Goal: Find specific page/section: Find specific page/section

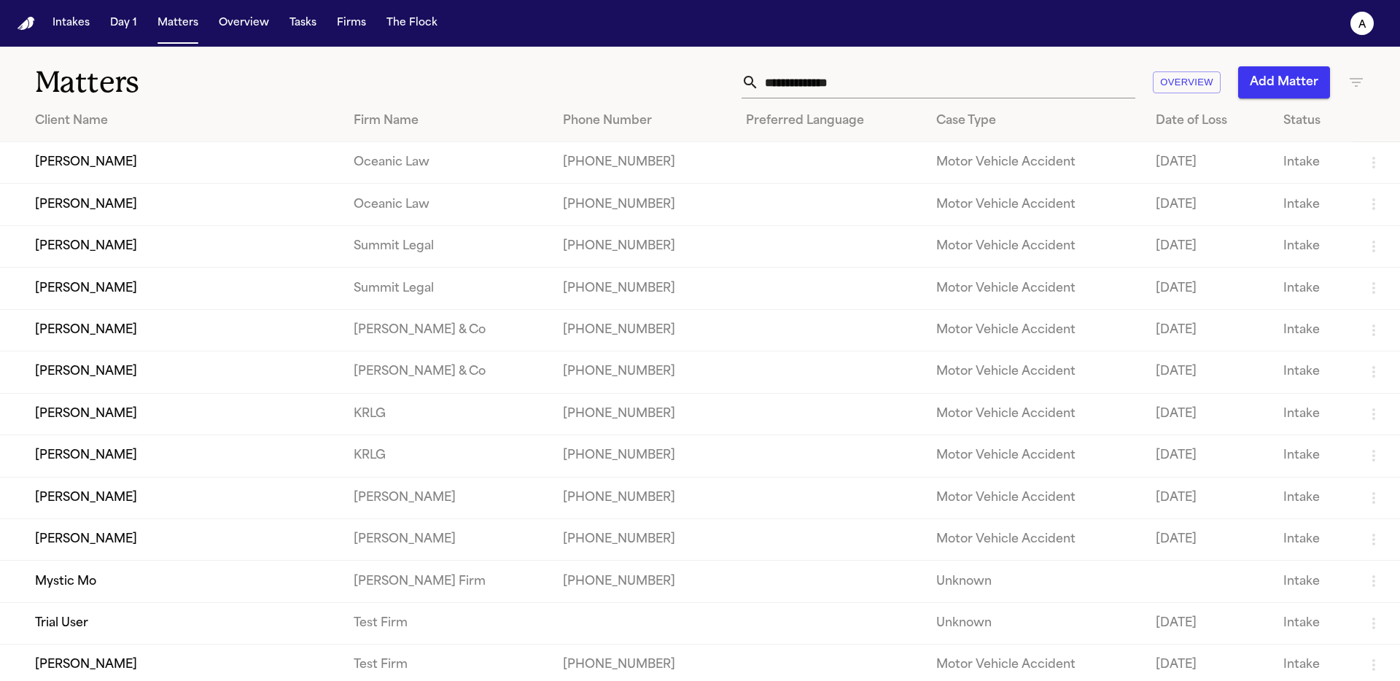
scroll to position [280, 0]
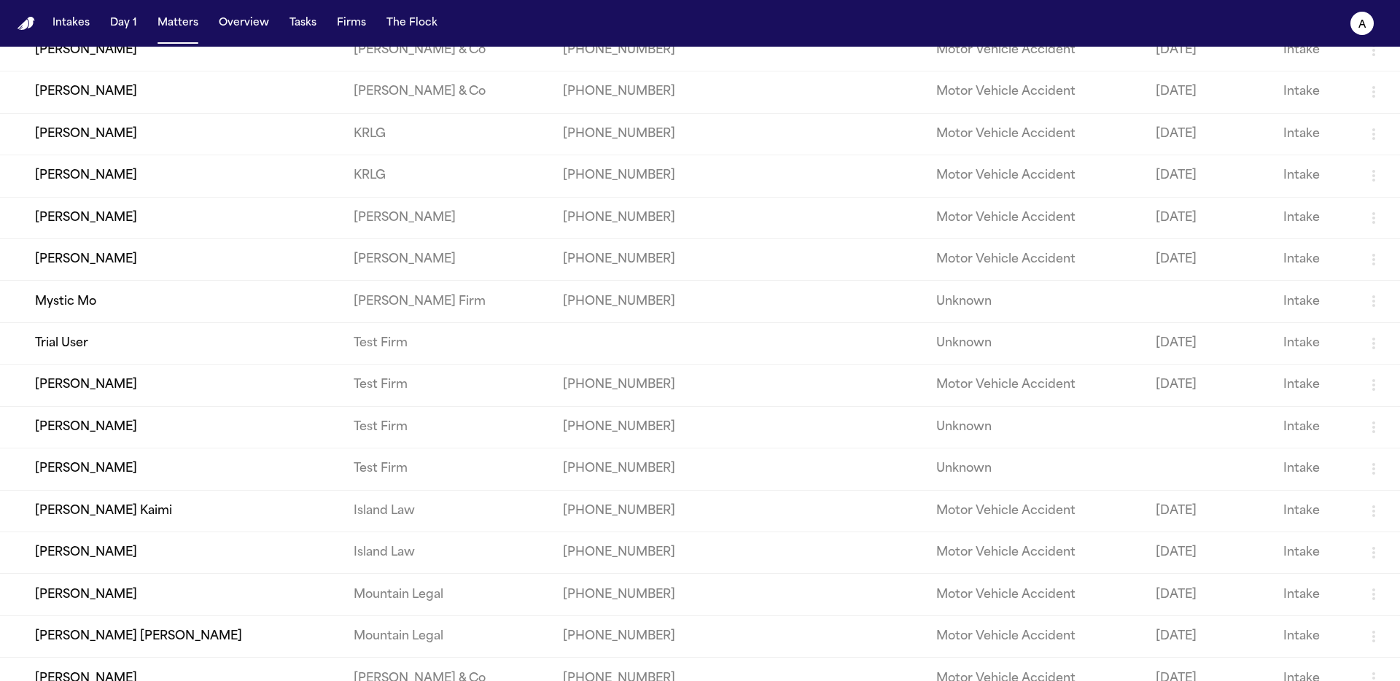
click at [95, 314] on td "Mystic Mo" at bounding box center [171, 302] width 342 height 42
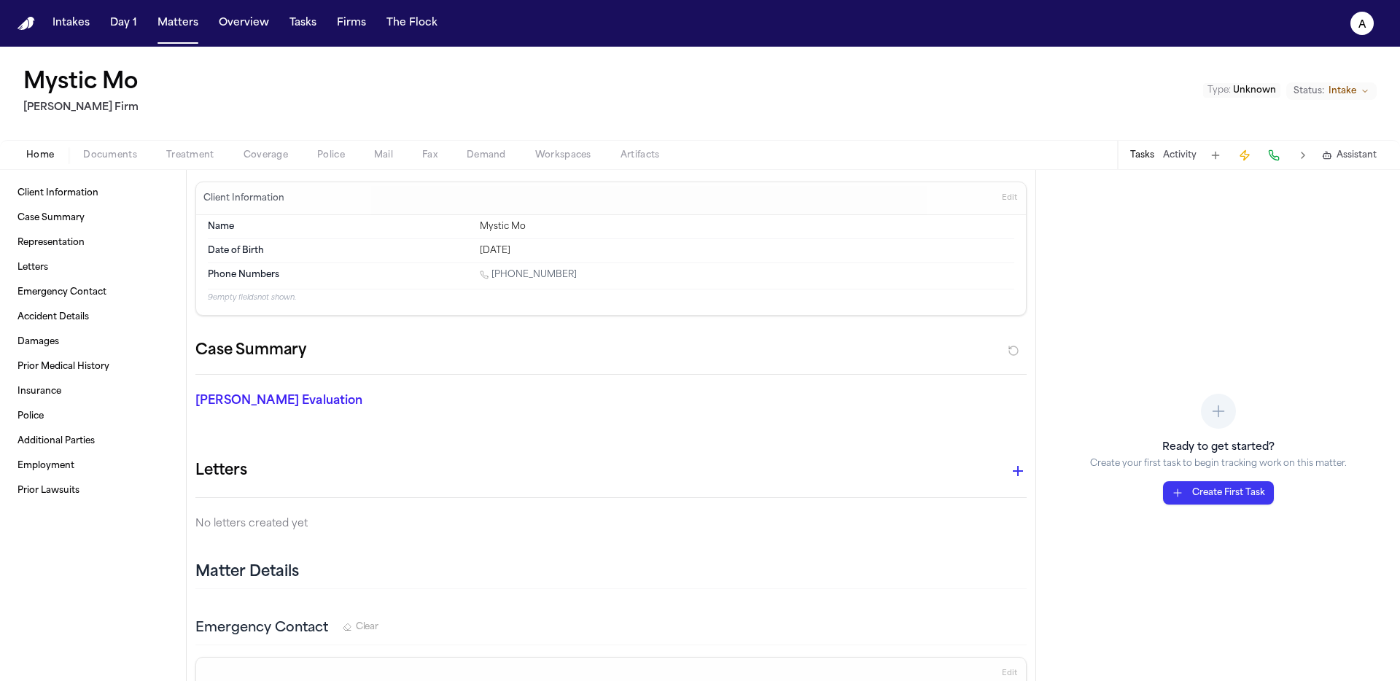
click at [190, 163] on button "Treatment" at bounding box center [190, 156] width 77 height 18
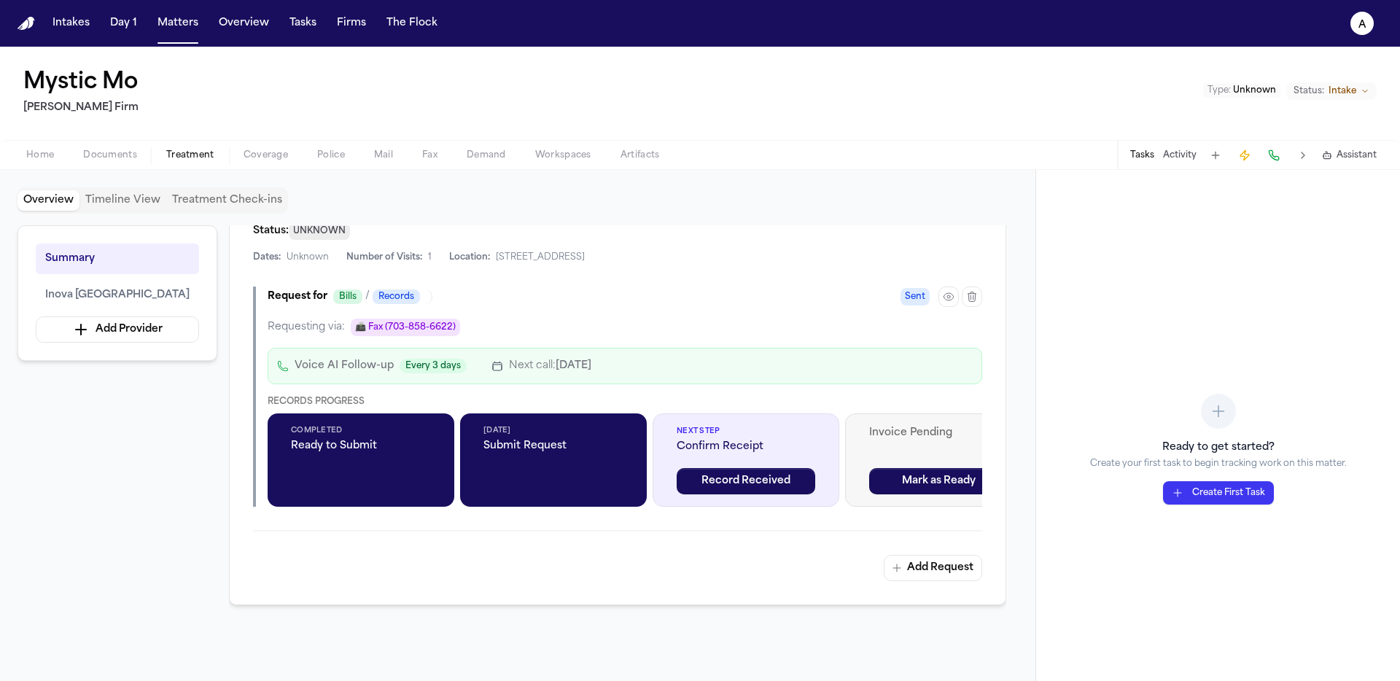
scroll to position [421, 0]
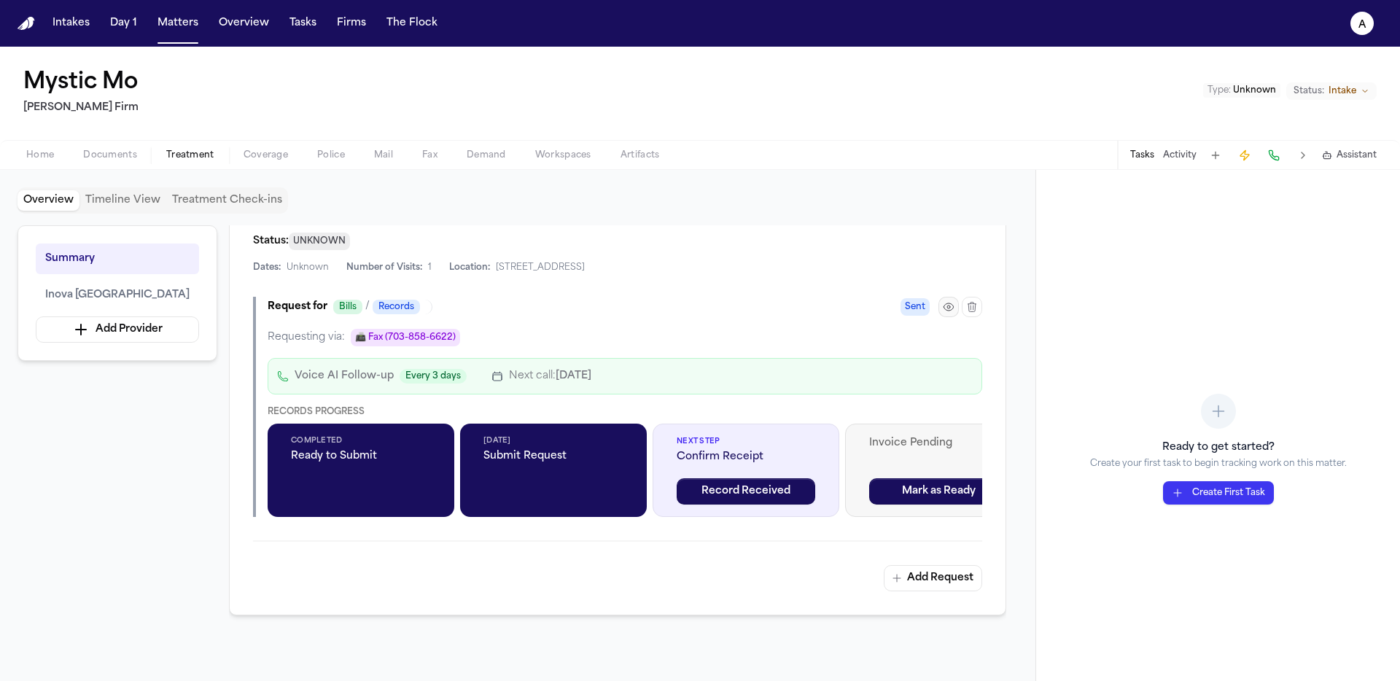
click at [951, 303] on icon "button" at bounding box center [949, 307] width 12 height 12
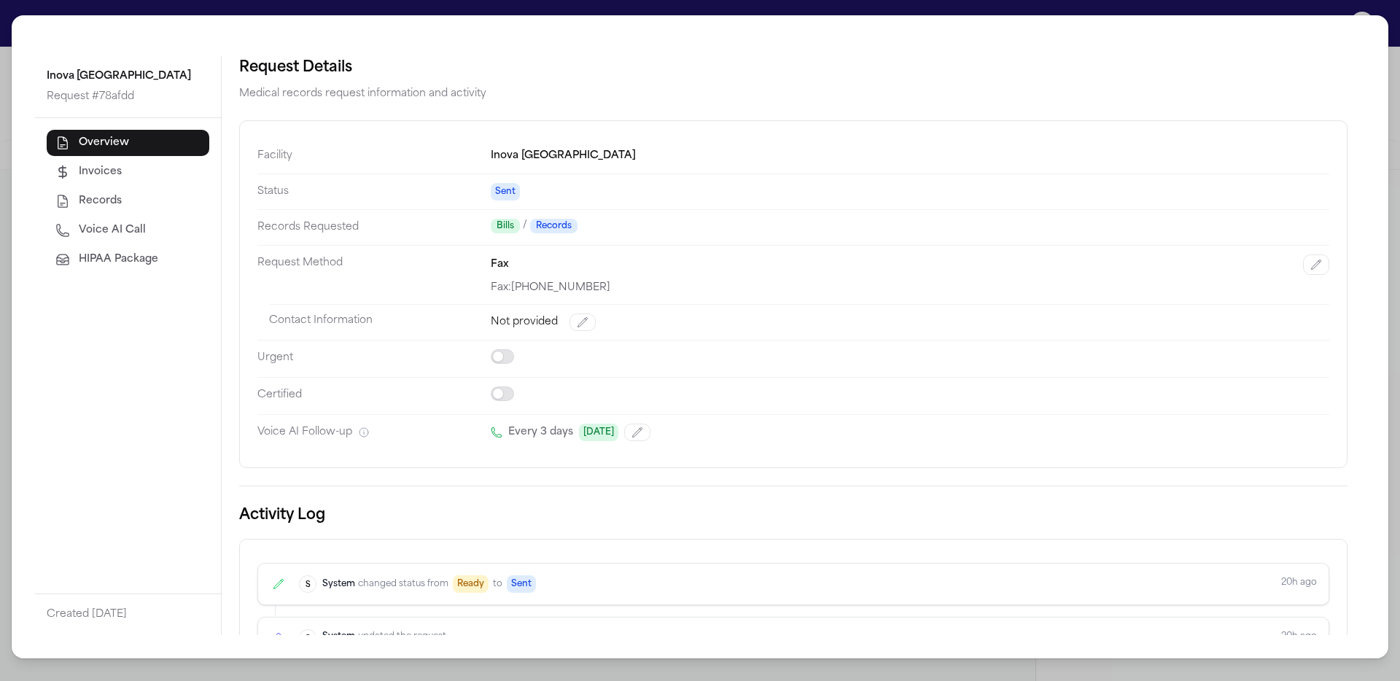
click at [112, 260] on span "HIPAA Package" at bounding box center [118, 259] width 79 height 15
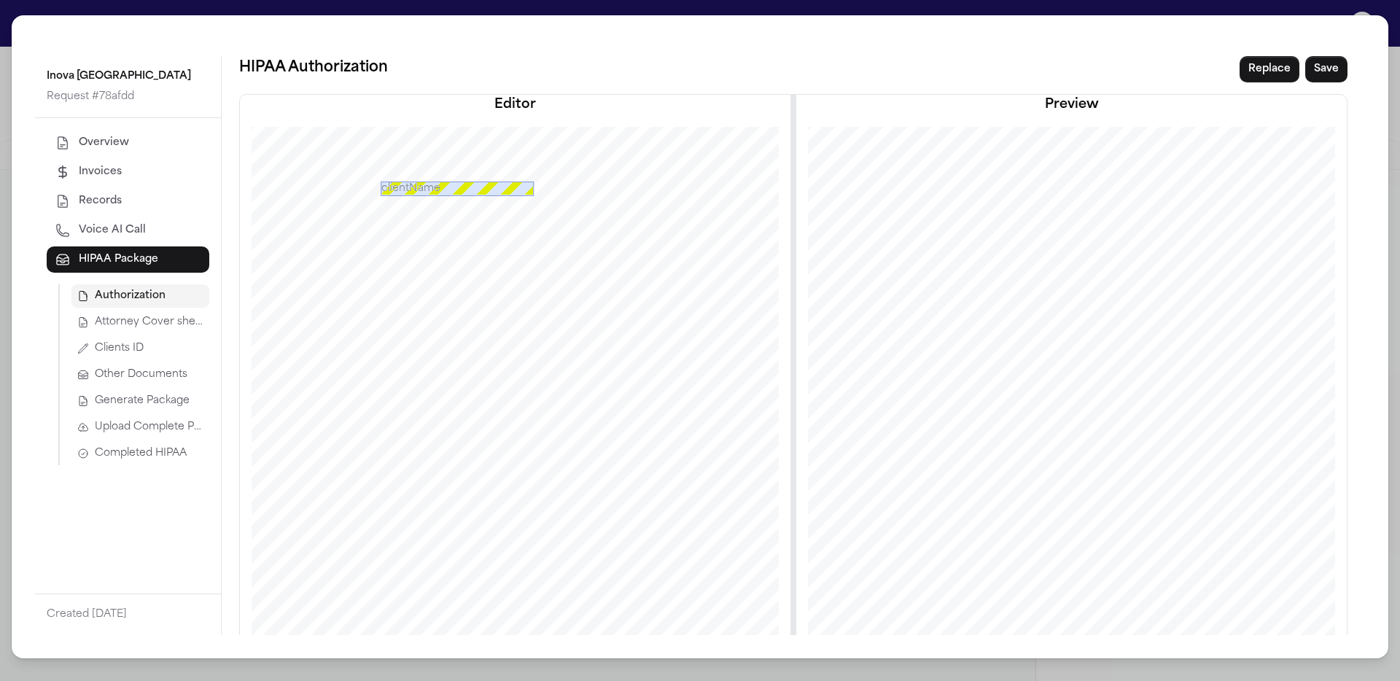
click at [160, 323] on span "Attorney Cover sheet" at bounding box center [149, 322] width 109 height 15
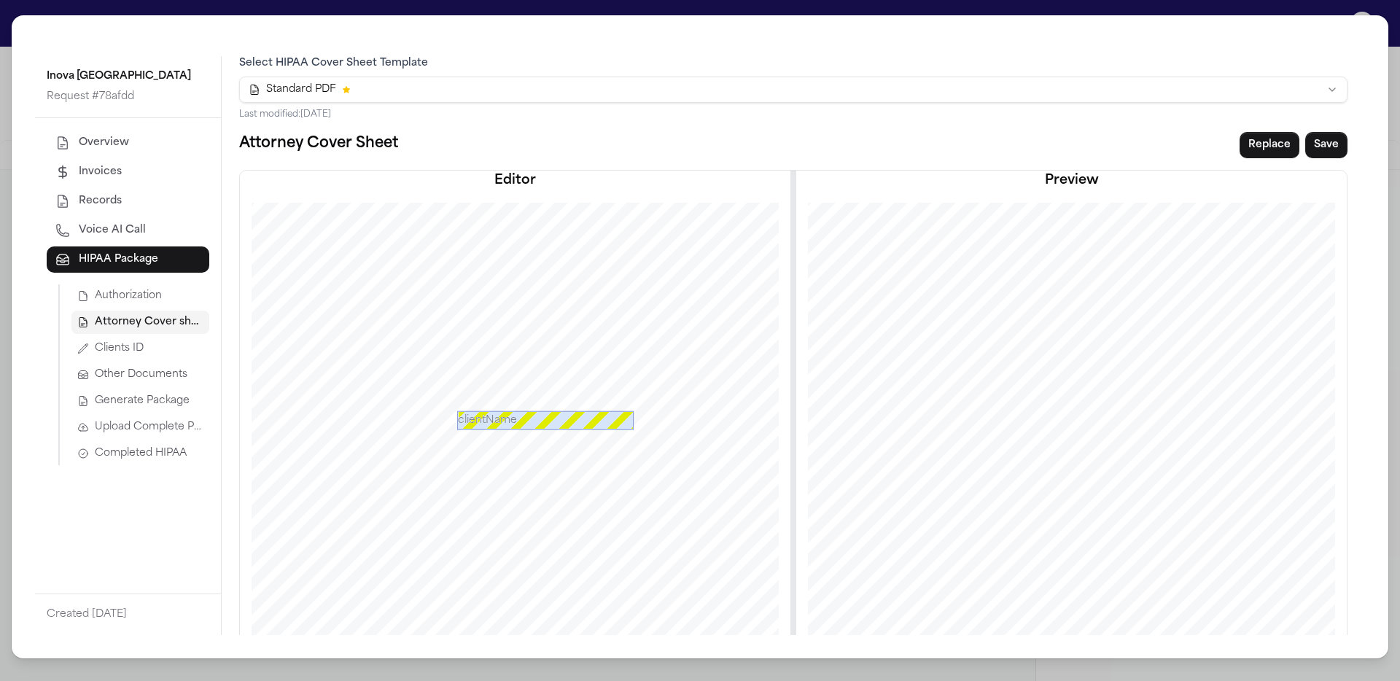
click at [374, 80] on html "Intakes Day 1 Matters Overview Tasks Firms The Flock a Mystic Mo [PERSON_NAME] …" at bounding box center [700, 340] width 1400 height 681
click at [155, 354] on button "Clients ID" at bounding box center [140, 348] width 138 height 23
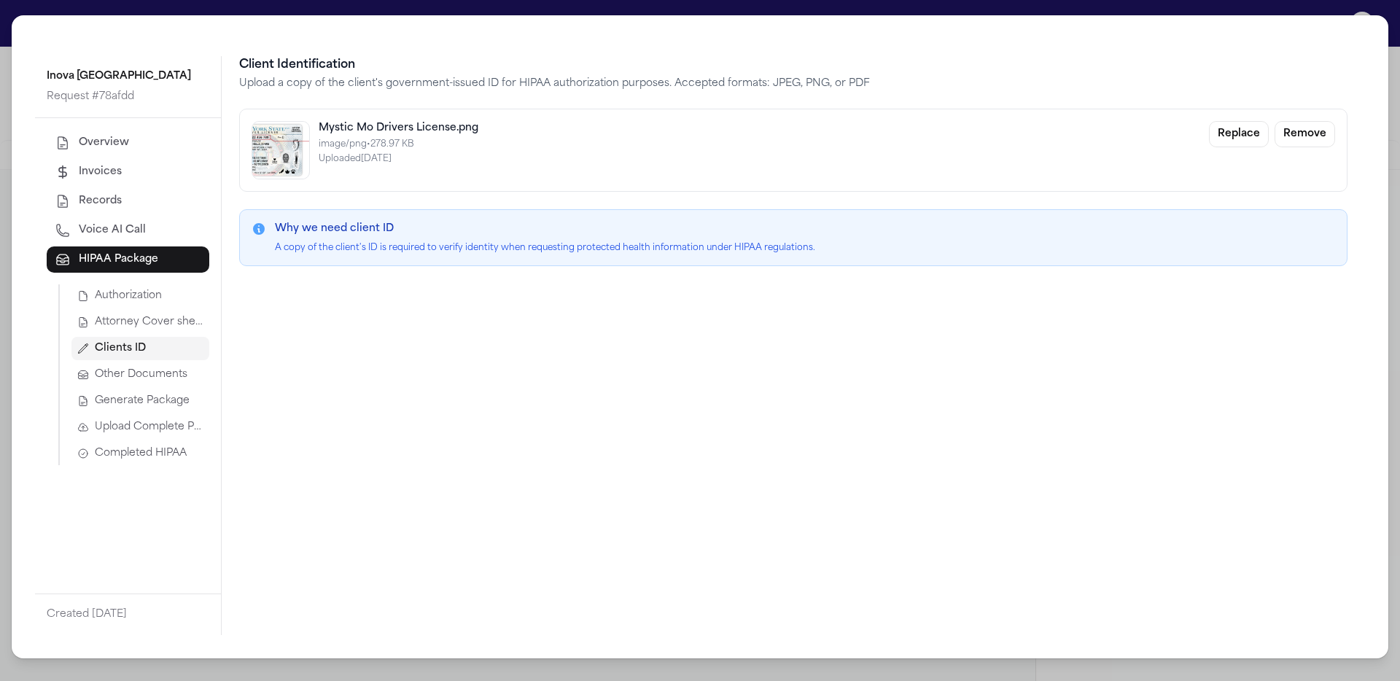
click at [173, 321] on span "Attorney Cover sheet" at bounding box center [149, 322] width 109 height 15
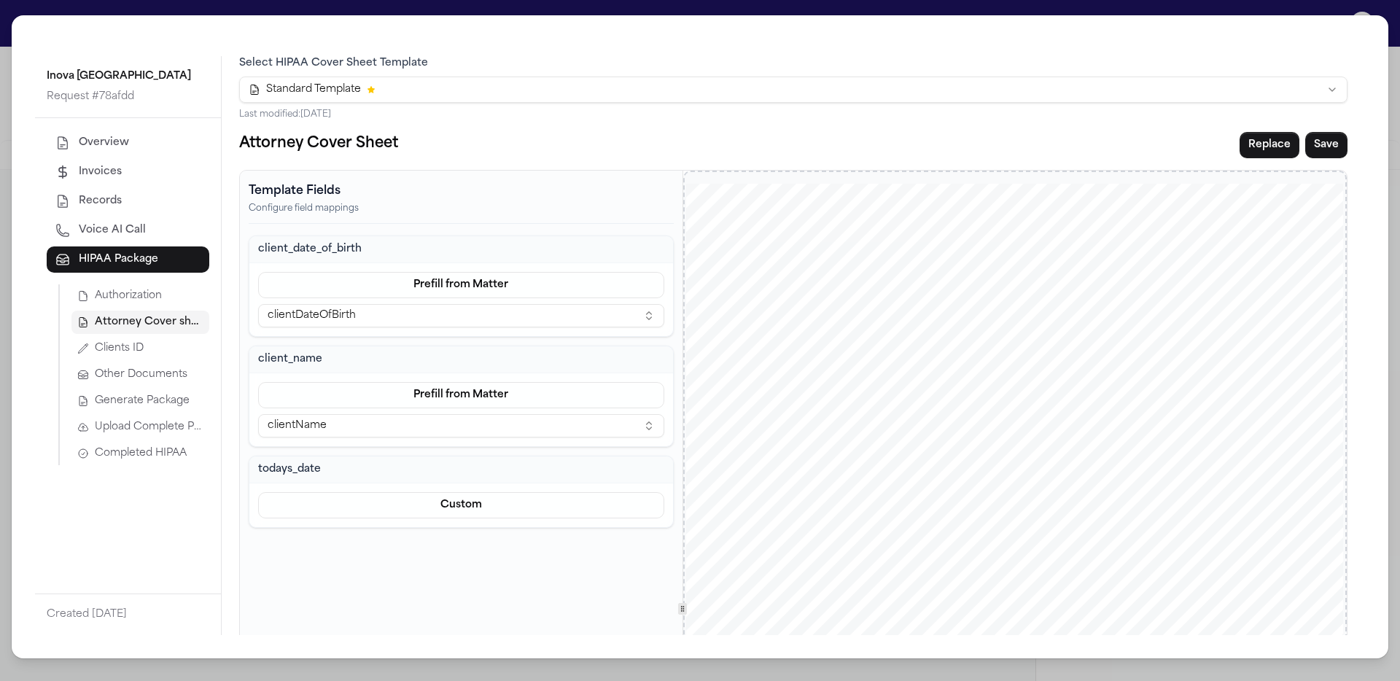
click at [1325, 82] on html "Intakes Day 1 Matters Overview Tasks Firms The Flock a Mystic Mo Finch Firm Typ…" at bounding box center [700, 340] width 1400 height 681
click at [154, 350] on button "Clients ID" at bounding box center [140, 348] width 138 height 23
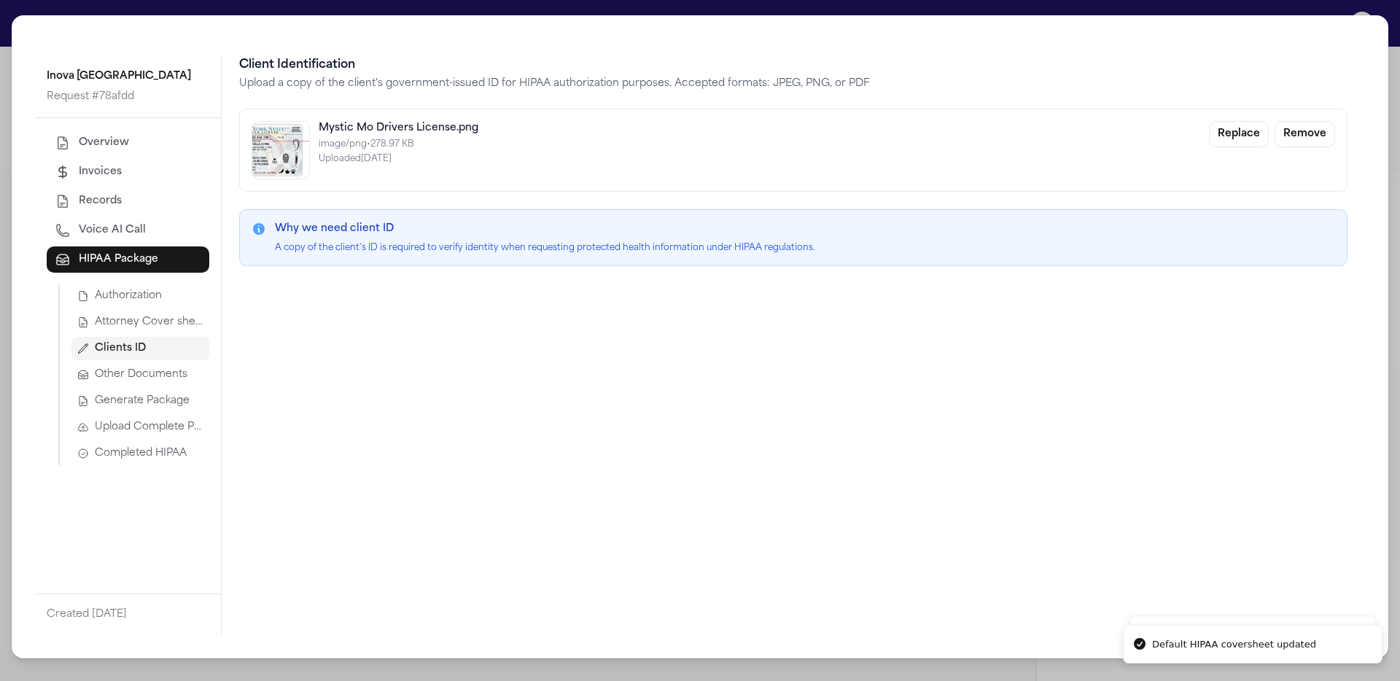
click at [165, 330] on button "Attorney Cover sheet" at bounding box center [140, 322] width 138 height 23
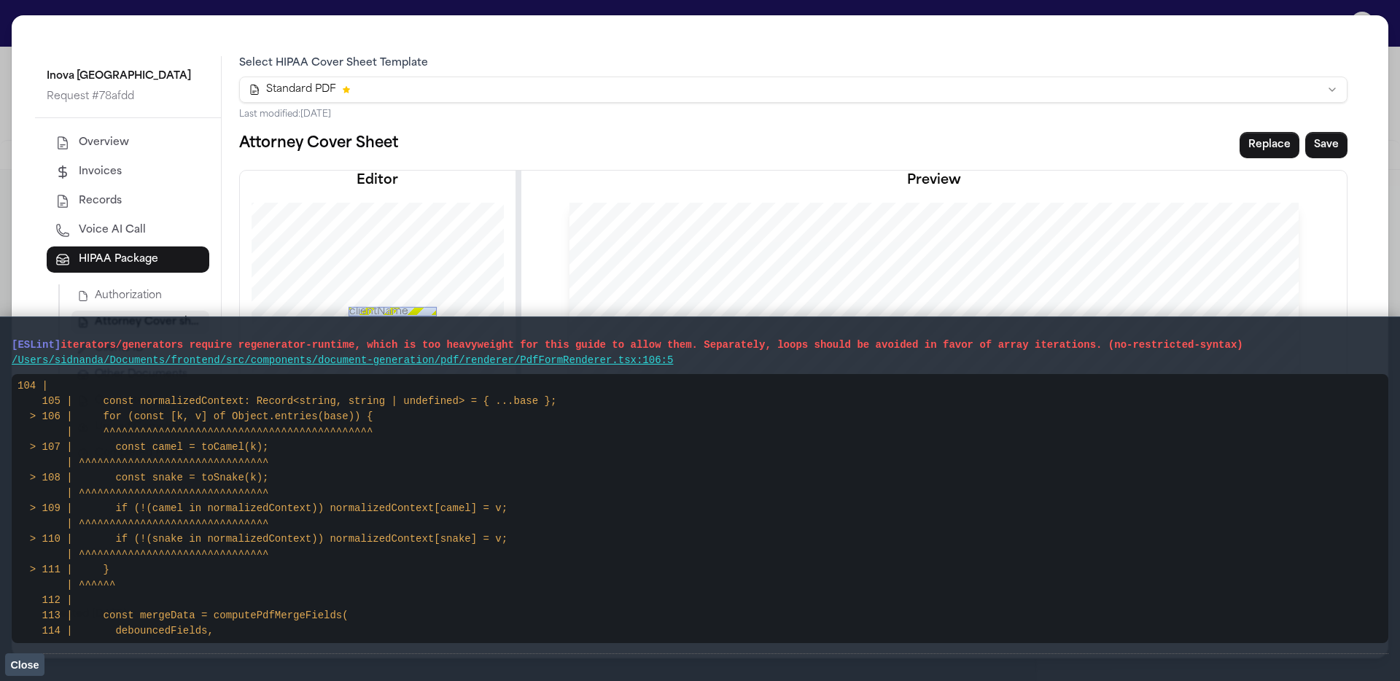
click at [79, 337] on li "[ESLint] iterators/generators require regenerator-runtime, which is too heavywe…" at bounding box center [700, 491] width 1377 height 325
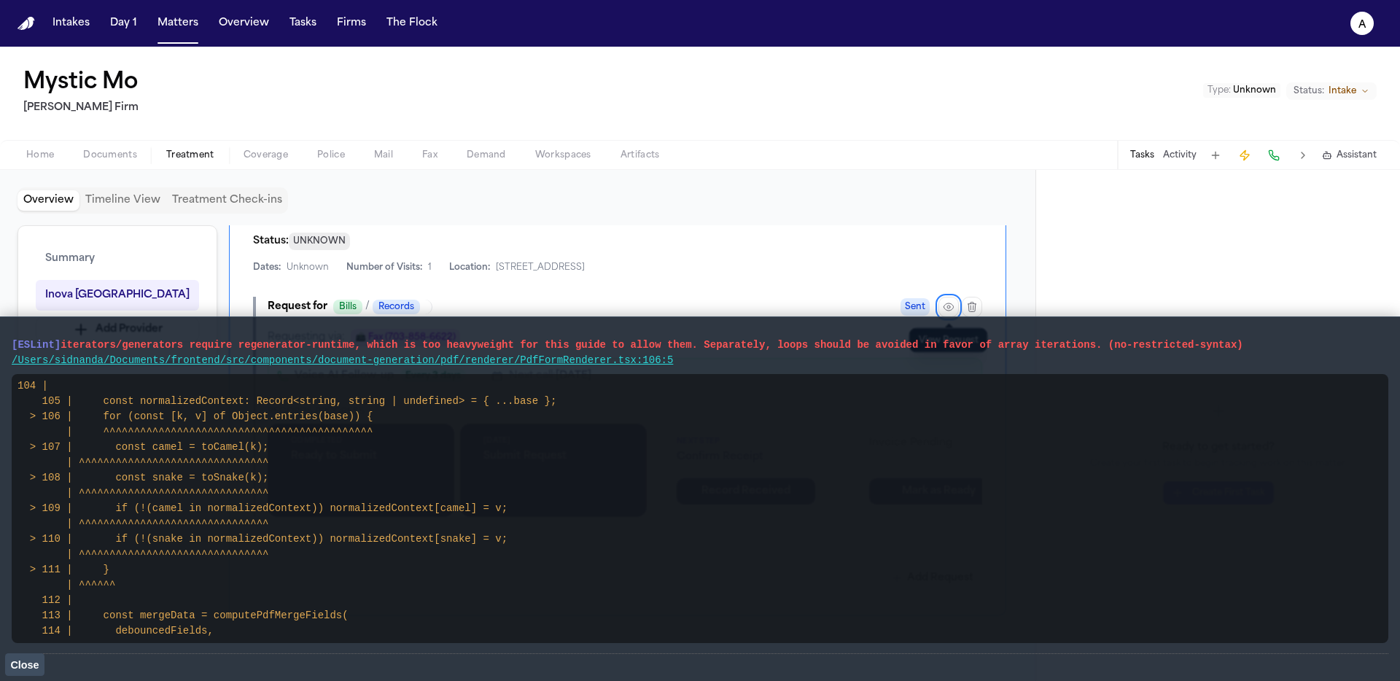
click at [25, 664] on span "Close" at bounding box center [24, 665] width 28 height 12
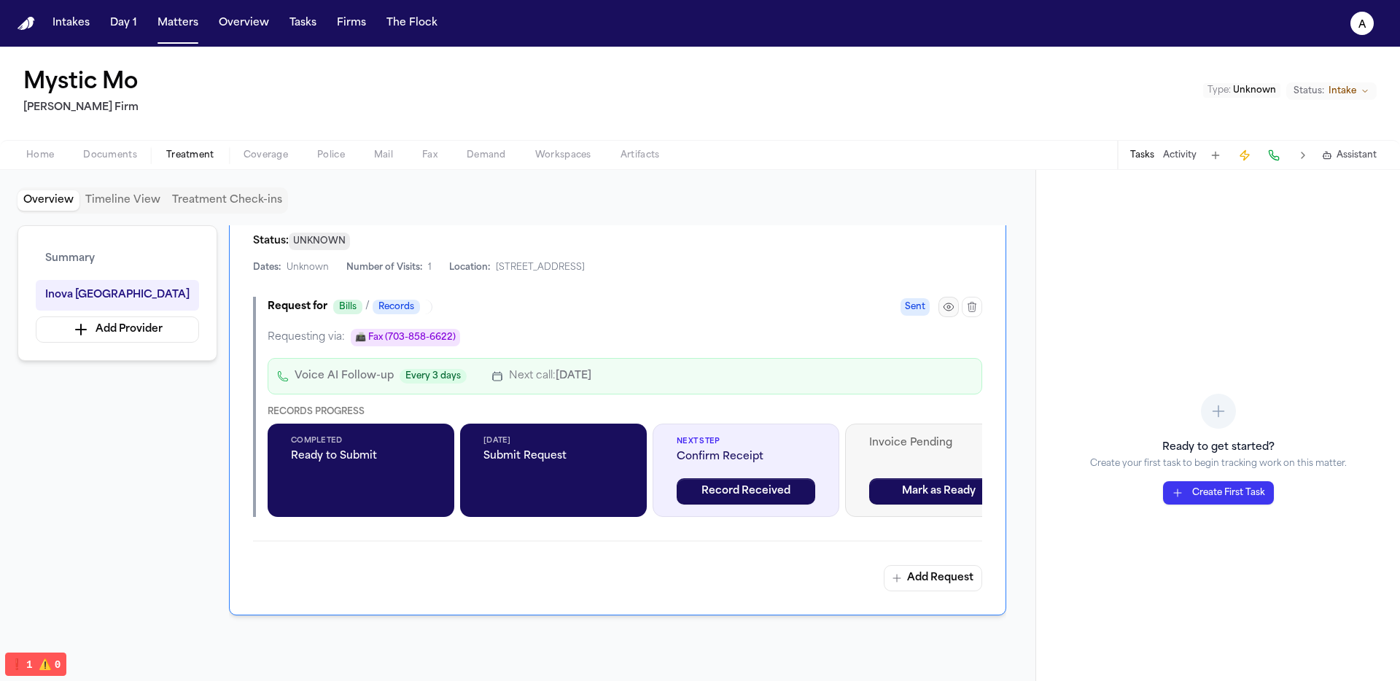
click at [946, 298] on button "button" at bounding box center [948, 307] width 20 height 20
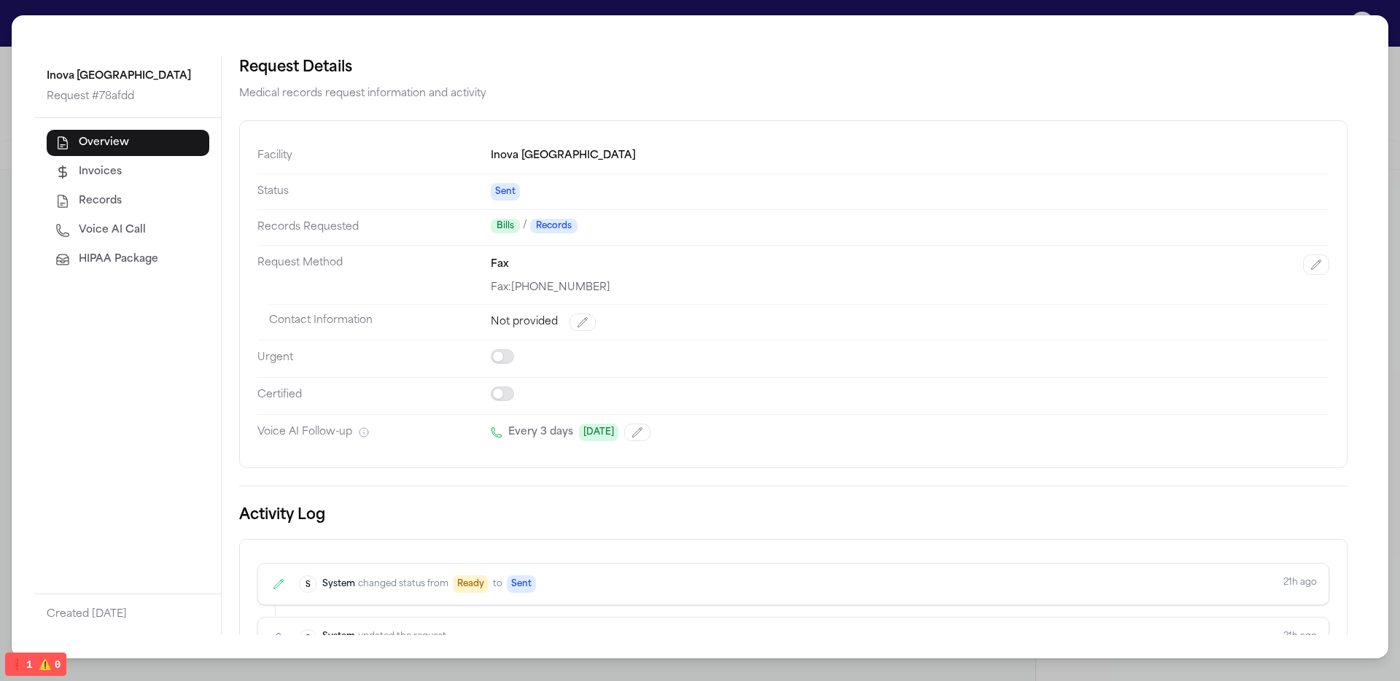
click at [155, 276] on div "Overview Invoices Records Voice AI Call HIPAA Package" at bounding box center [128, 355] width 186 height 475
click at [162, 267] on button "HIPAA Package" at bounding box center [128, 259] width 163 height 26
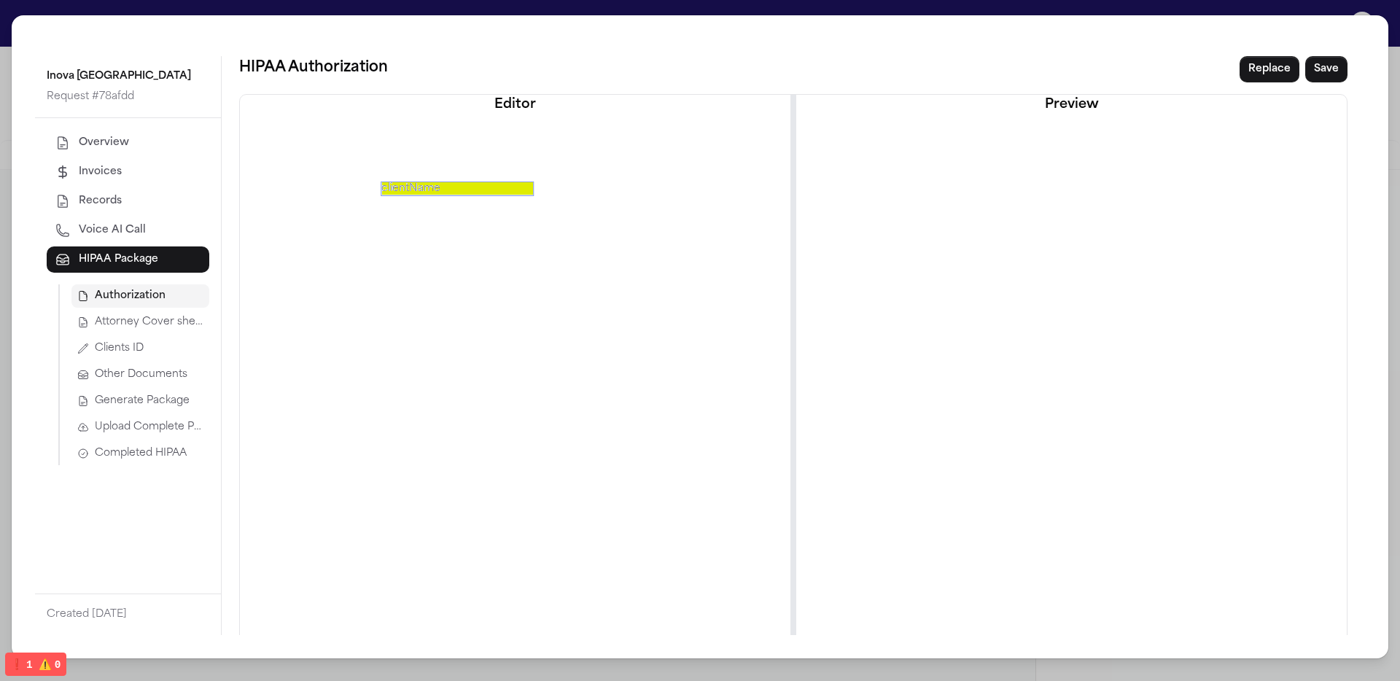
click at [161, 324] on span "Attorney Cover sheet" at bounding box center [149, 322] width 109 height 15
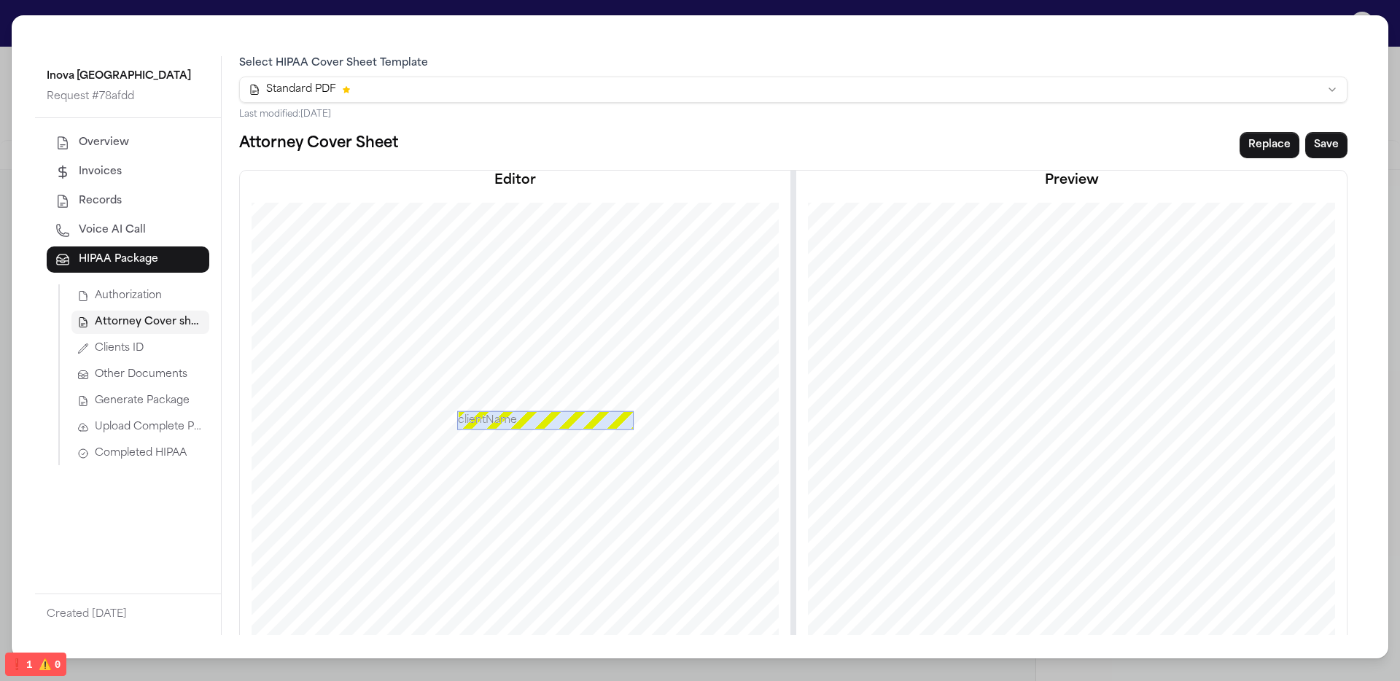
click at [440, 99] on html "Intakes Day 1 Matters Overview Tasks Firms The Flock a Mystic Mo Finch Firm Typ…" at bounding box center [700, 340] width 1400 height 681
click at [314, 99] on html "Intakes Day 1 Matters Overview Tasks Firms The Flock a Mystic Mo Finch Firm Typ…" at bounding box center [700, 340] width 1400 height 681
click at [147, 349] on button "Clients ID" at bounding box center [140, 348] width 138 height 23
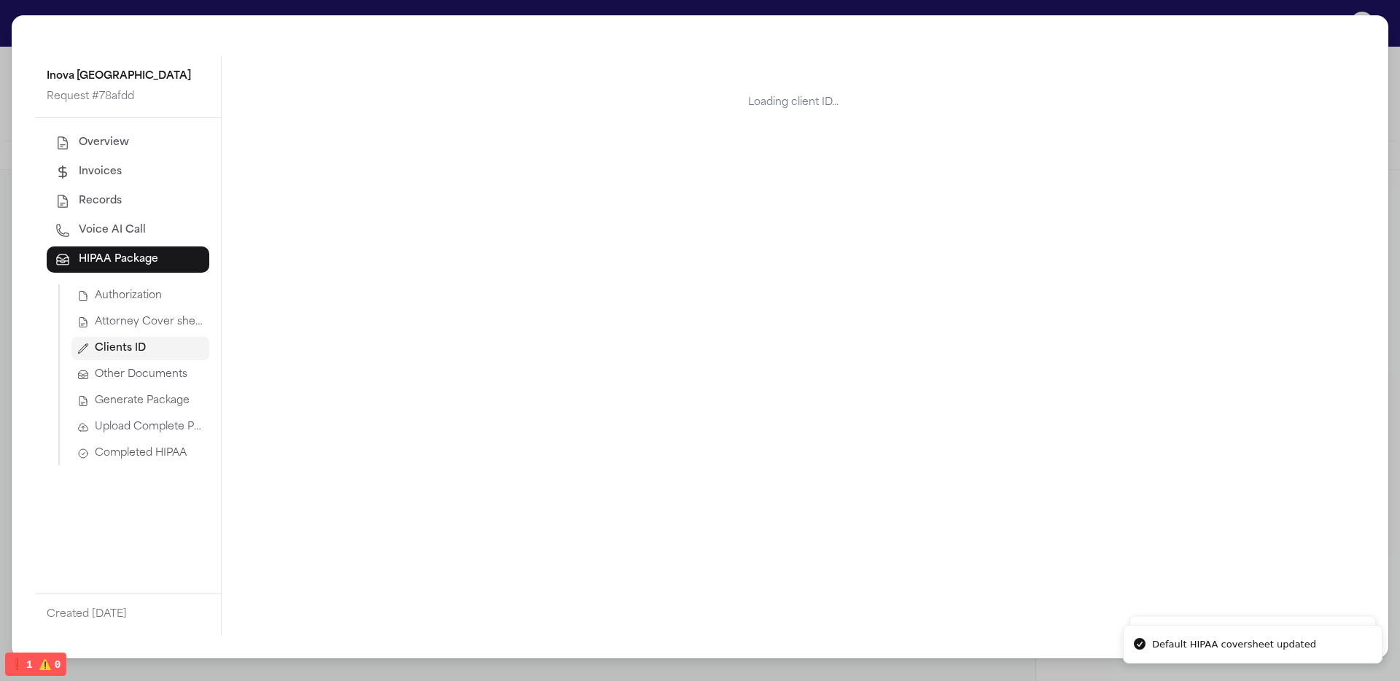
click at [157, 329] on span "Attorney Cover sheet" at bounding box center [149, 322] width 109 height 15
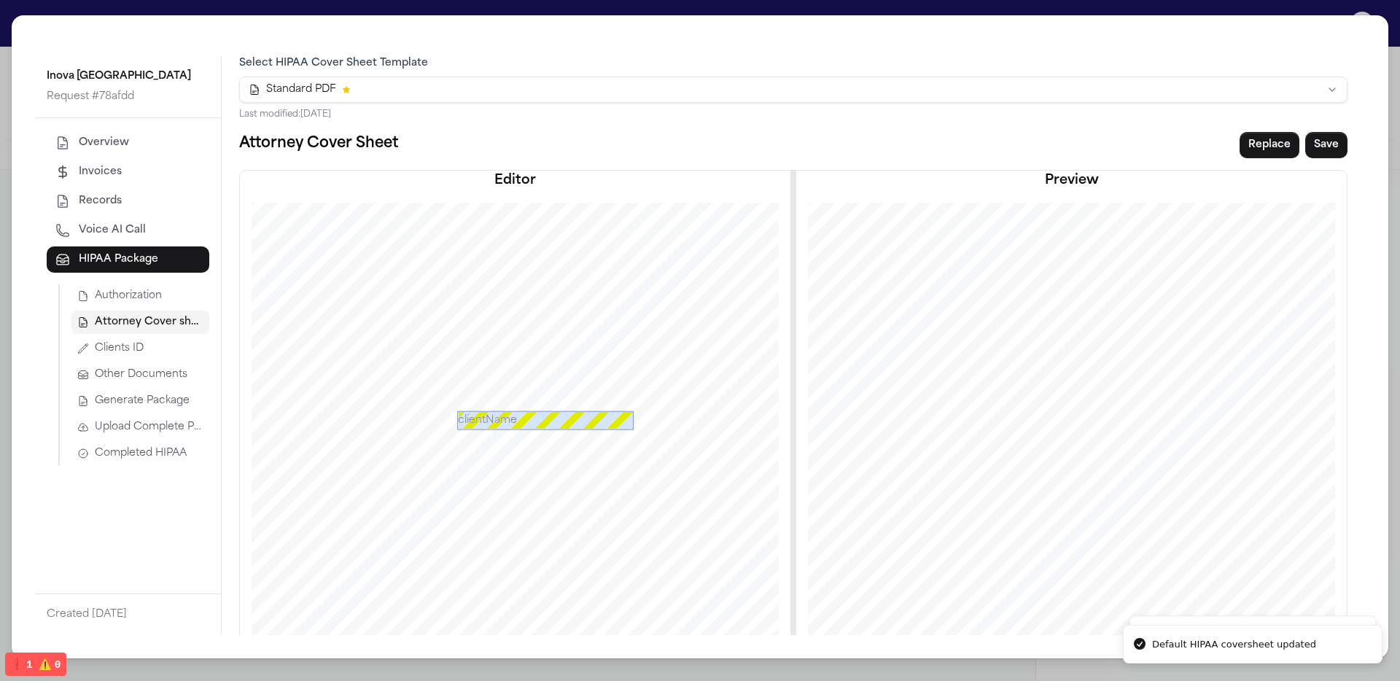
click at [530, 95] on html "Default HIPAA coversheet updated Default template updated Intakes Day 1 Matters…" at bounding box center [700, 340] width 1400 height 681
click at [162, 356] on button "Clients ID" at bounding box center [140, 348] width 138 height 23
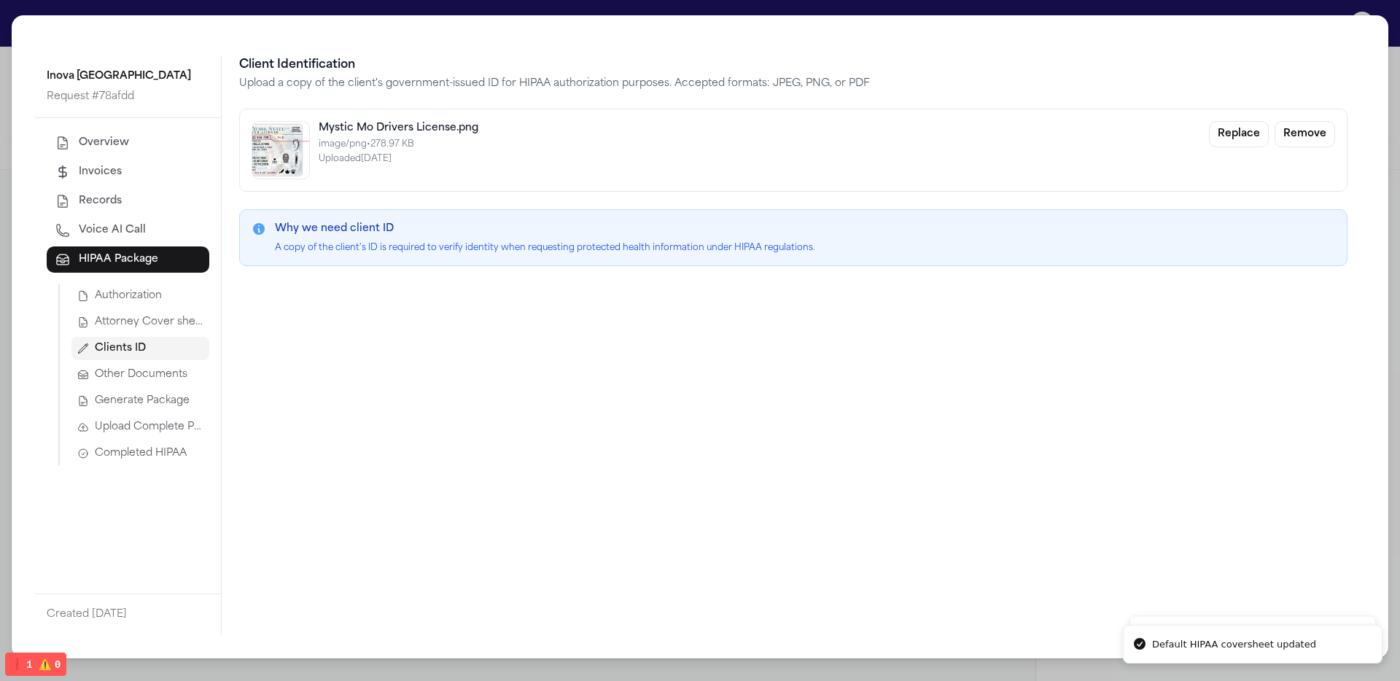
click at [173, 331] on button "Attorney Cover sheet" at bounding box center [140, 322] width 138 height 23
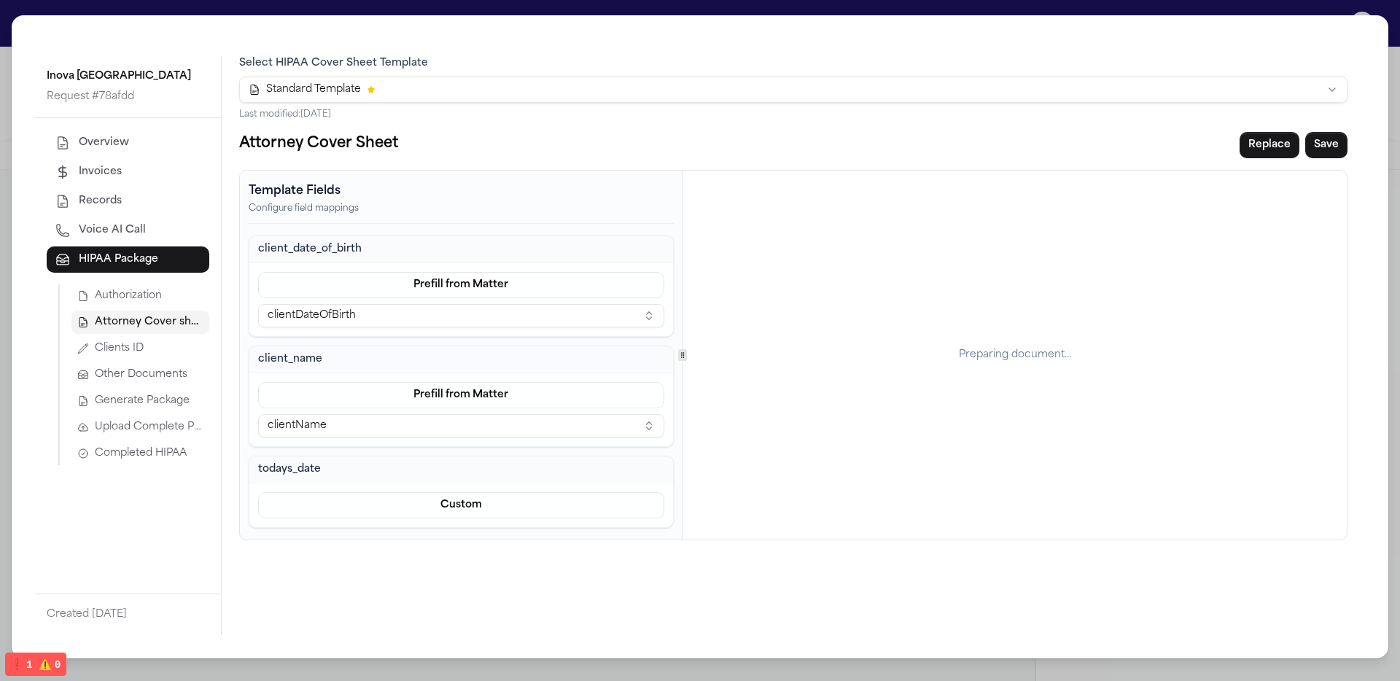
click at [27, 664] on span "❗️ 1" at bounding box center [21, 665] width 22 height 12
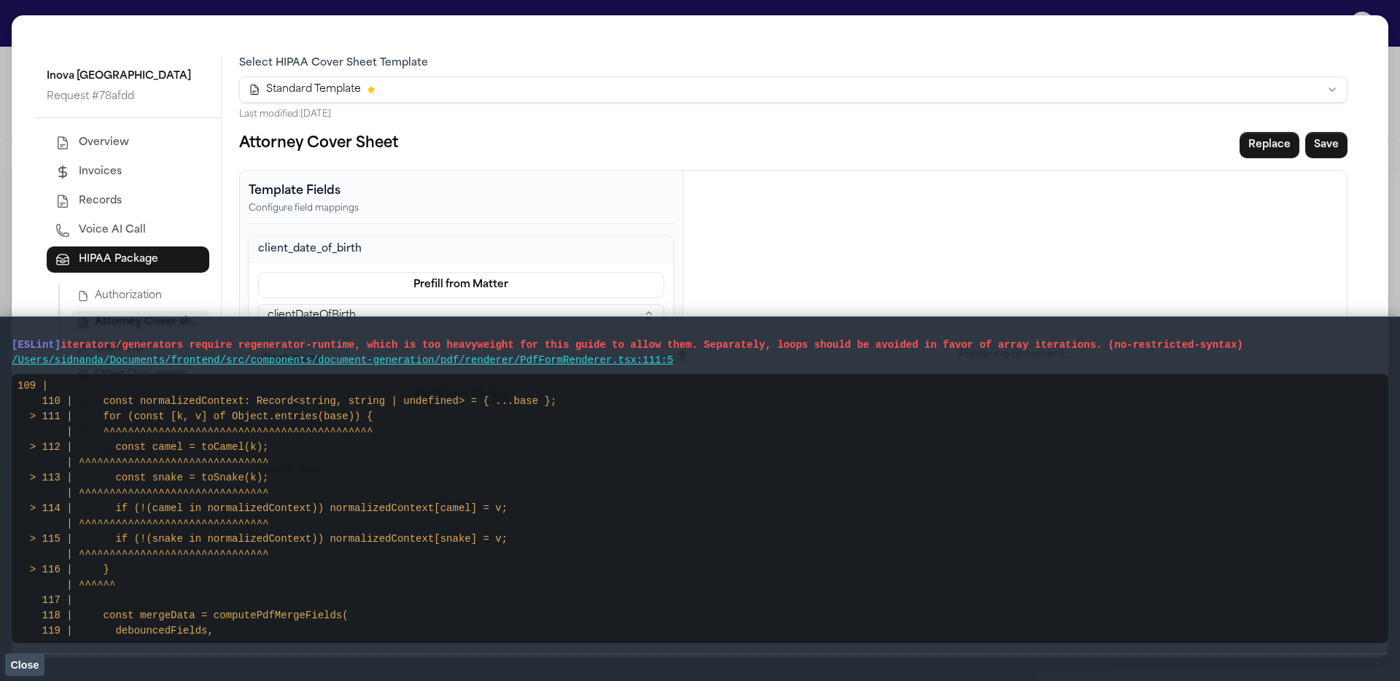
drag, startPoint x: 699, startPoint y: 373, endPoint x: 0, endPoint y: 346, distance: 699.8
click at [0, 346] on main "[ESLint] iterators/generators require regenerator-runtime, which is too heavywe…" at bounding box center [700, 498] width 1400 height 365
